Goal: Task Accomplishment & Management: Manage account settings

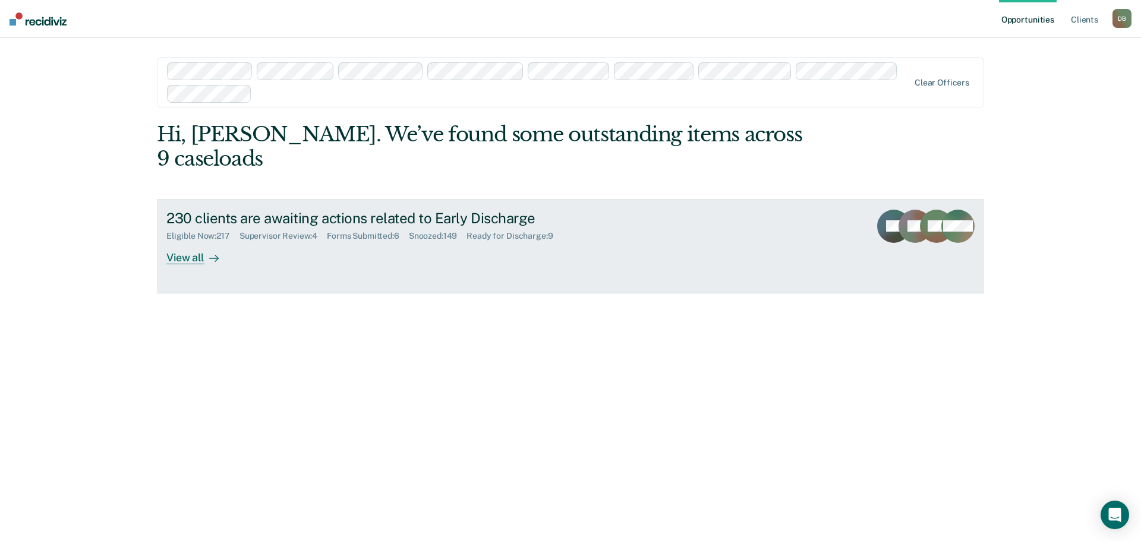
click at [298, 231] on div "Supervisor Review : 4" at bounding box center [282, 236] width 87 height 10
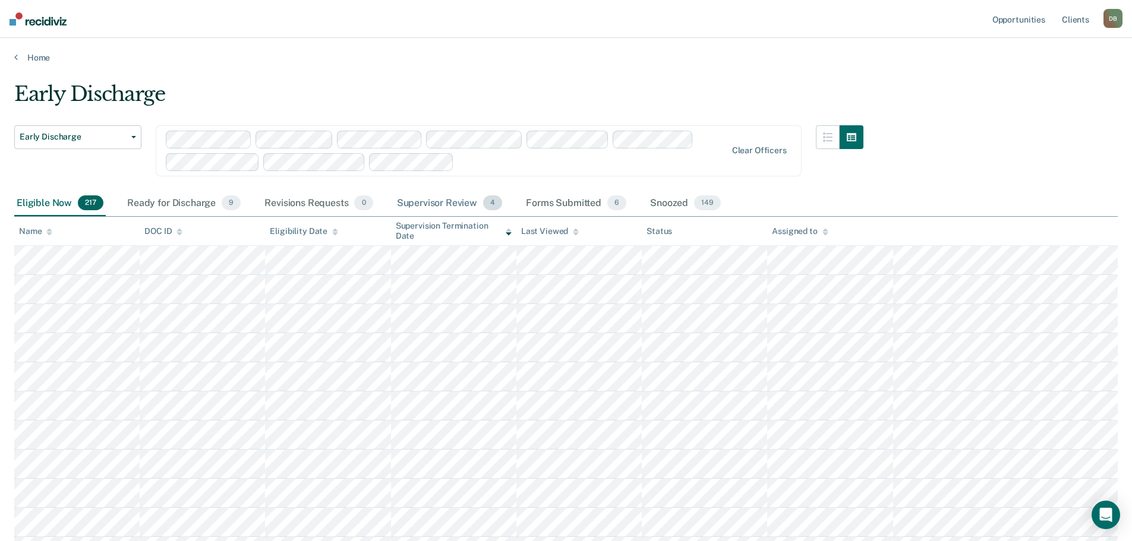
click at [418, 205] on div "Supervisor Review 4" at bounding box center [449, 204] width 111 height 26
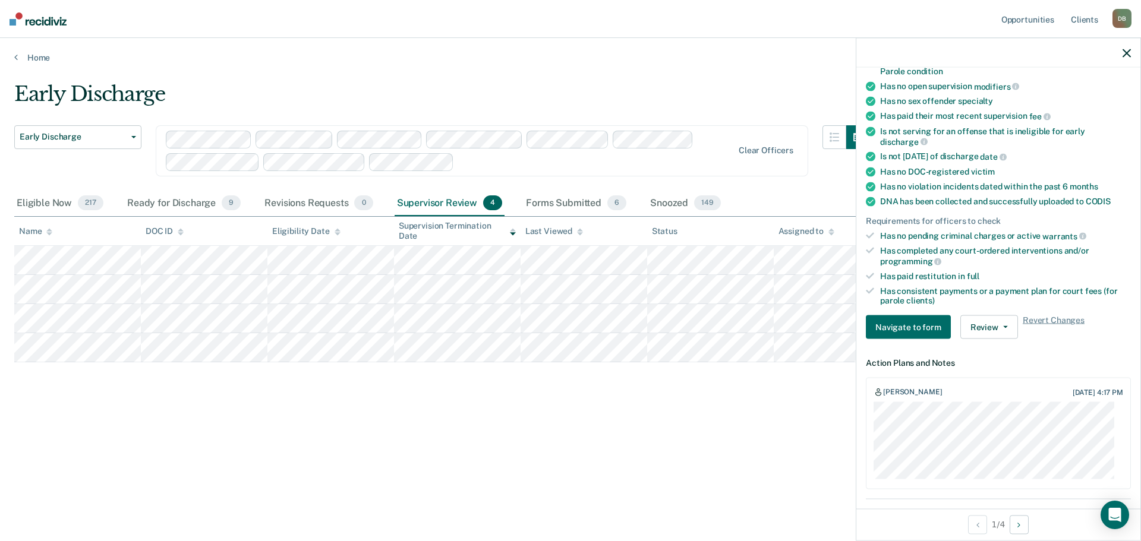
scroll to position [238, 0]
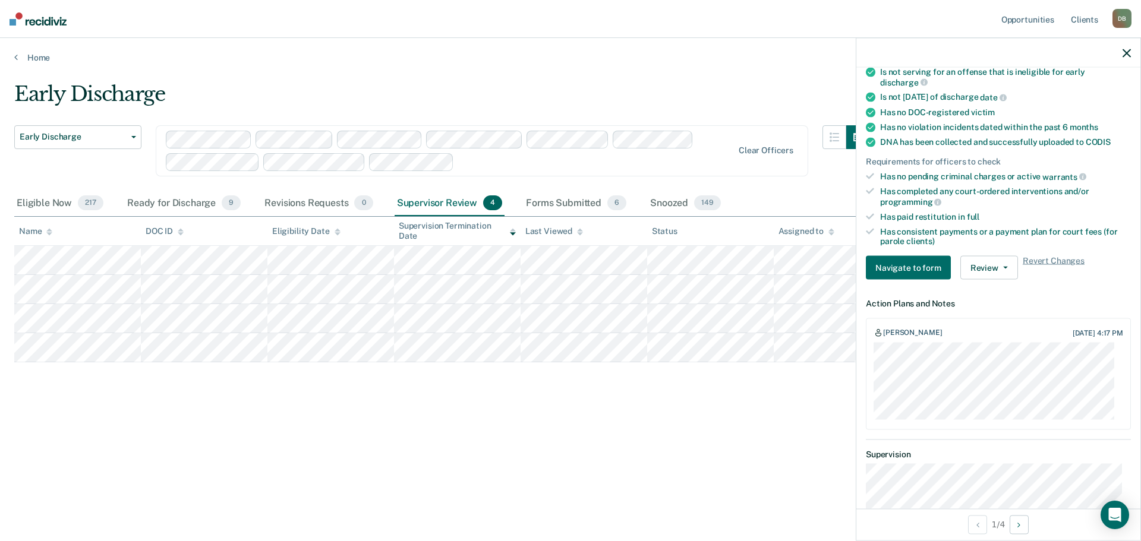
click at [660, 415] on div "Early Discharge Early Discharge Early Discharge Clear officers Eligible Now 217…" at bounding box center [570, 267] width 1112 height 370
click at [1125, 55] on icon "button" at bounding box center [1126, 53] width 8 height 8
